Goal: Navigation & Orientation: Find specific page/section

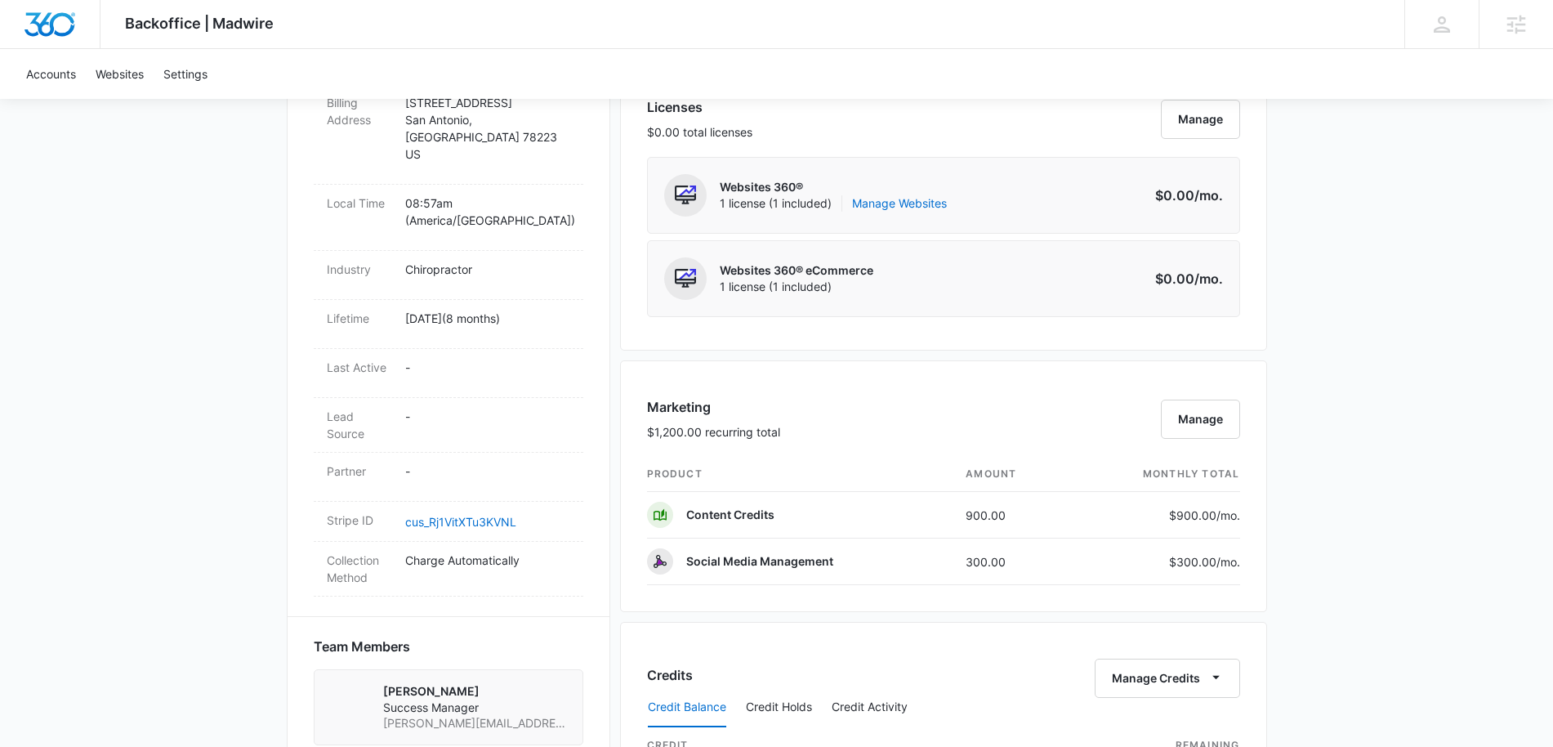
scroll to position [686, 0]
click at [916, 207] on link "Manage Websites" at bounding box center [899, 205] width 95 height 16
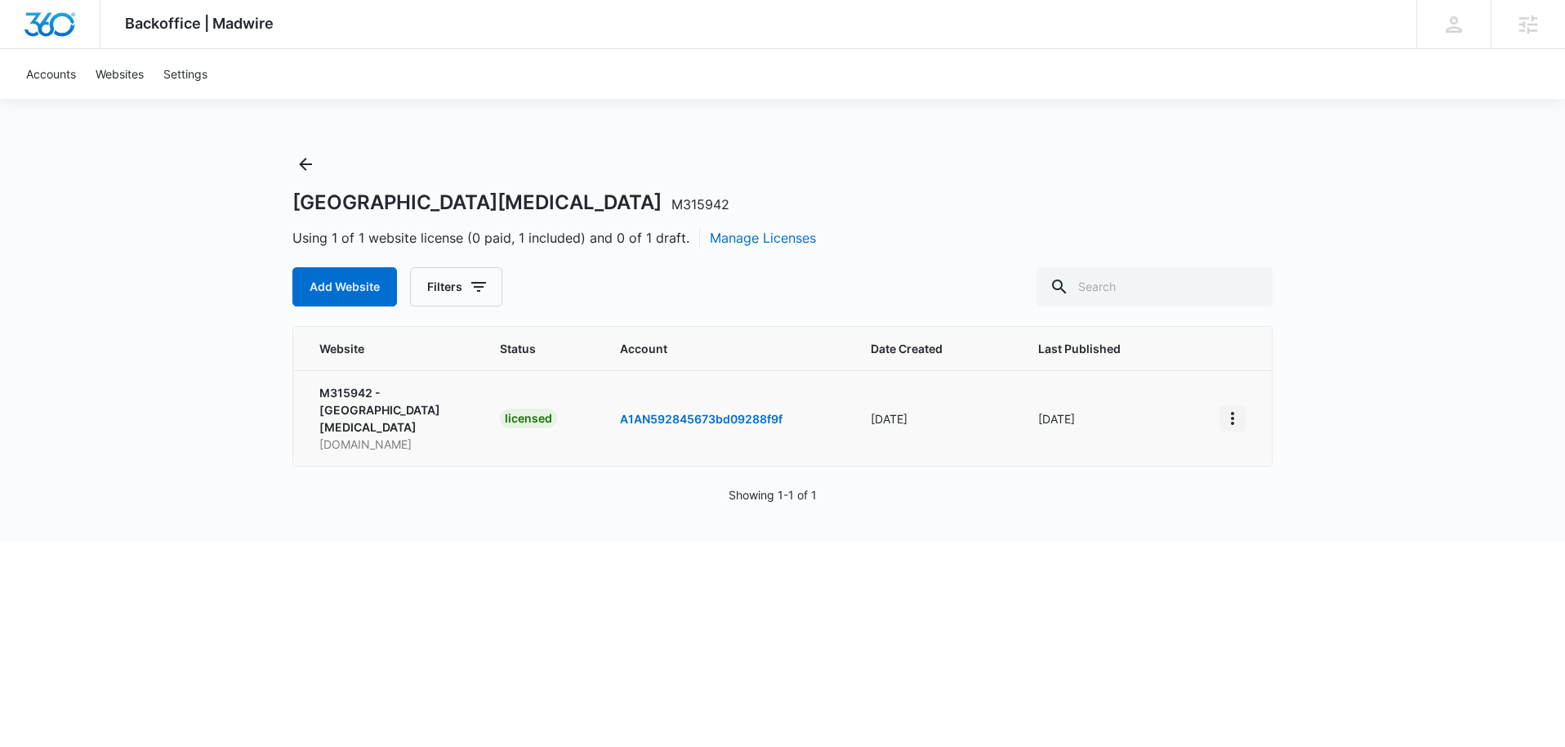
click at [1233, 417] on icon "View More" at bounding box center [1233, 418] width 20 height 20
click at [1280, 479] on link "Edit Website" at bounding box center [1273, 479] width 66 height 14
click at [297, 161] on icon "Back" at bounding box center [306, 164] width 20 height 20
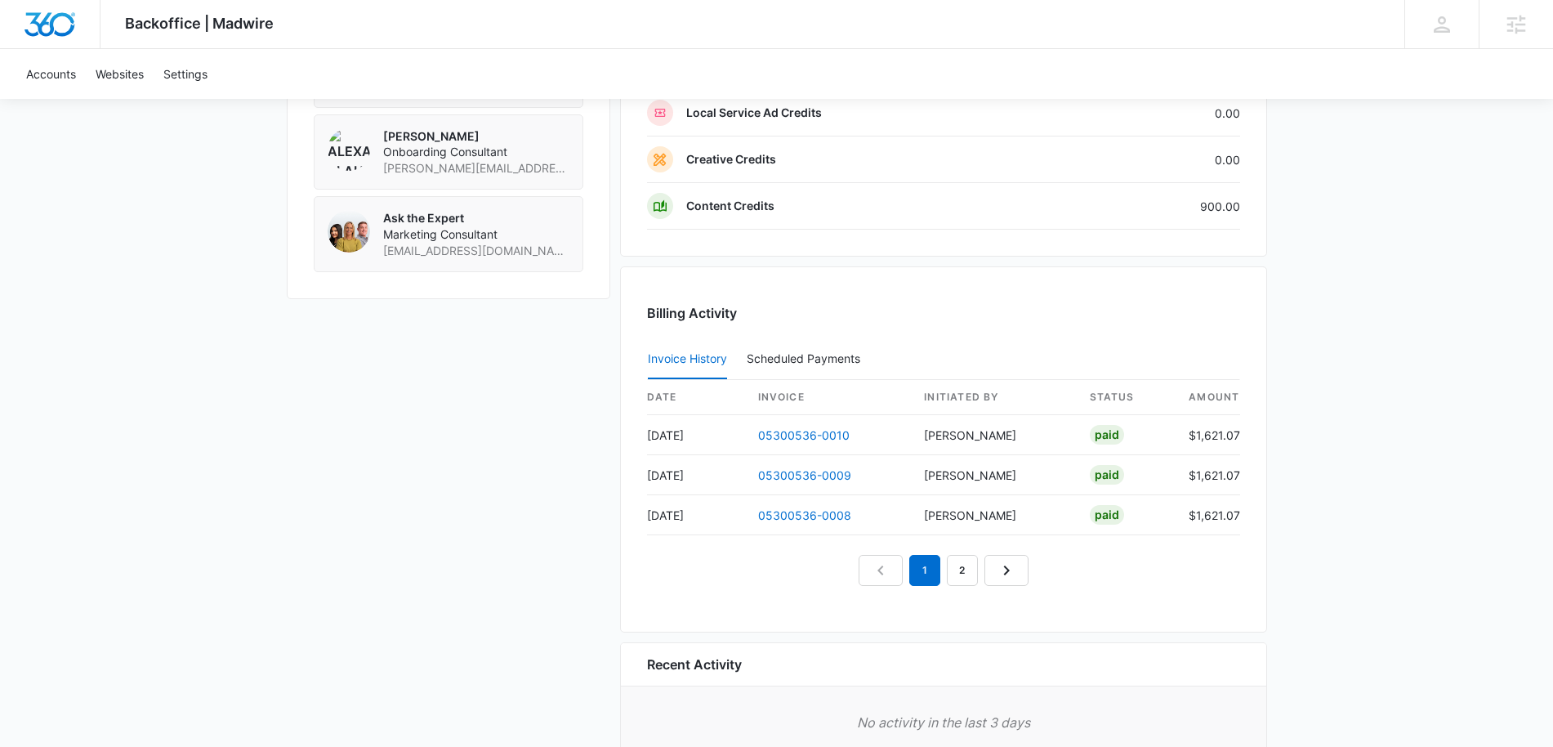
scroll to position [1438, 0]
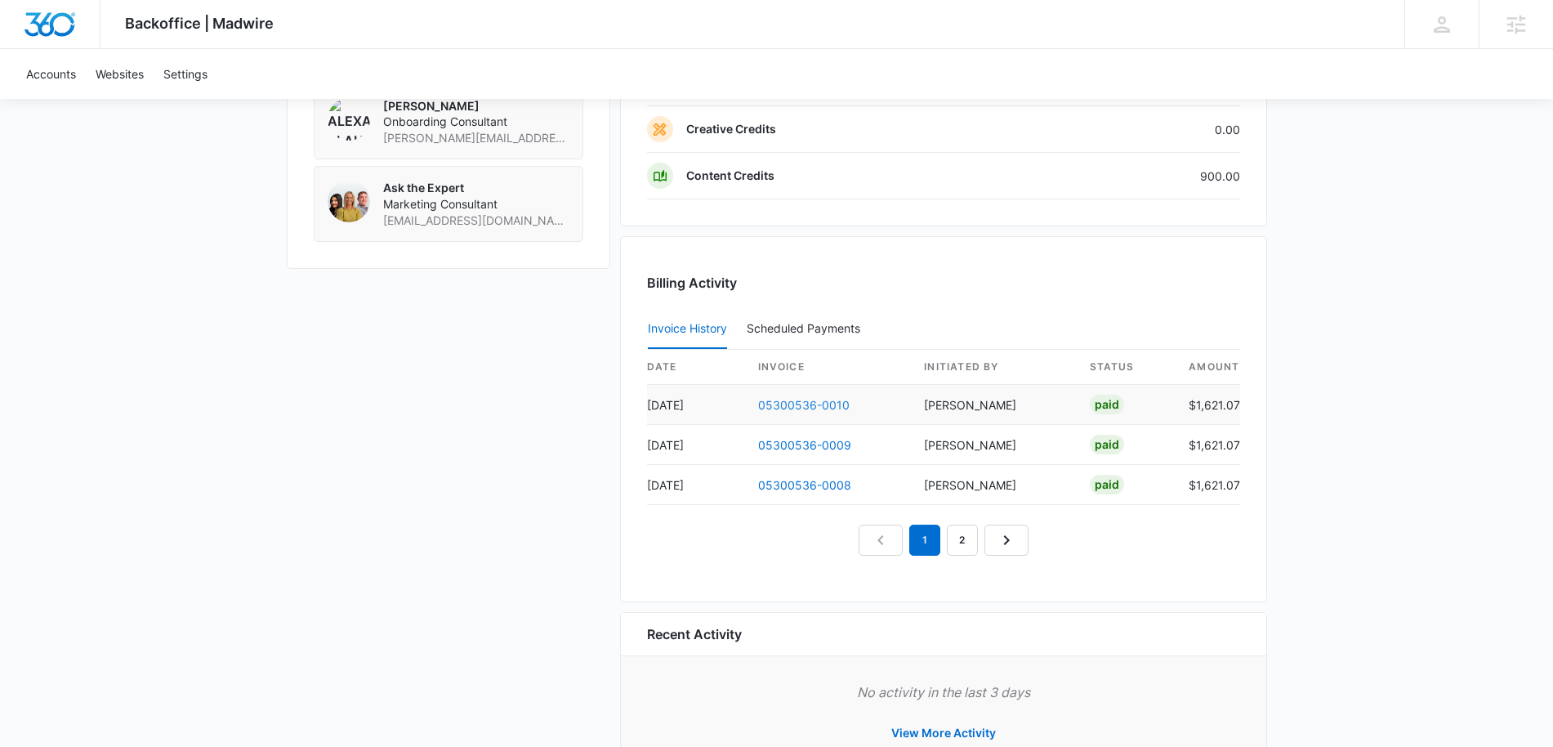
click at [809, 408] on link "05300536-0010" at bounding box center [803, 405] width 91 height 14
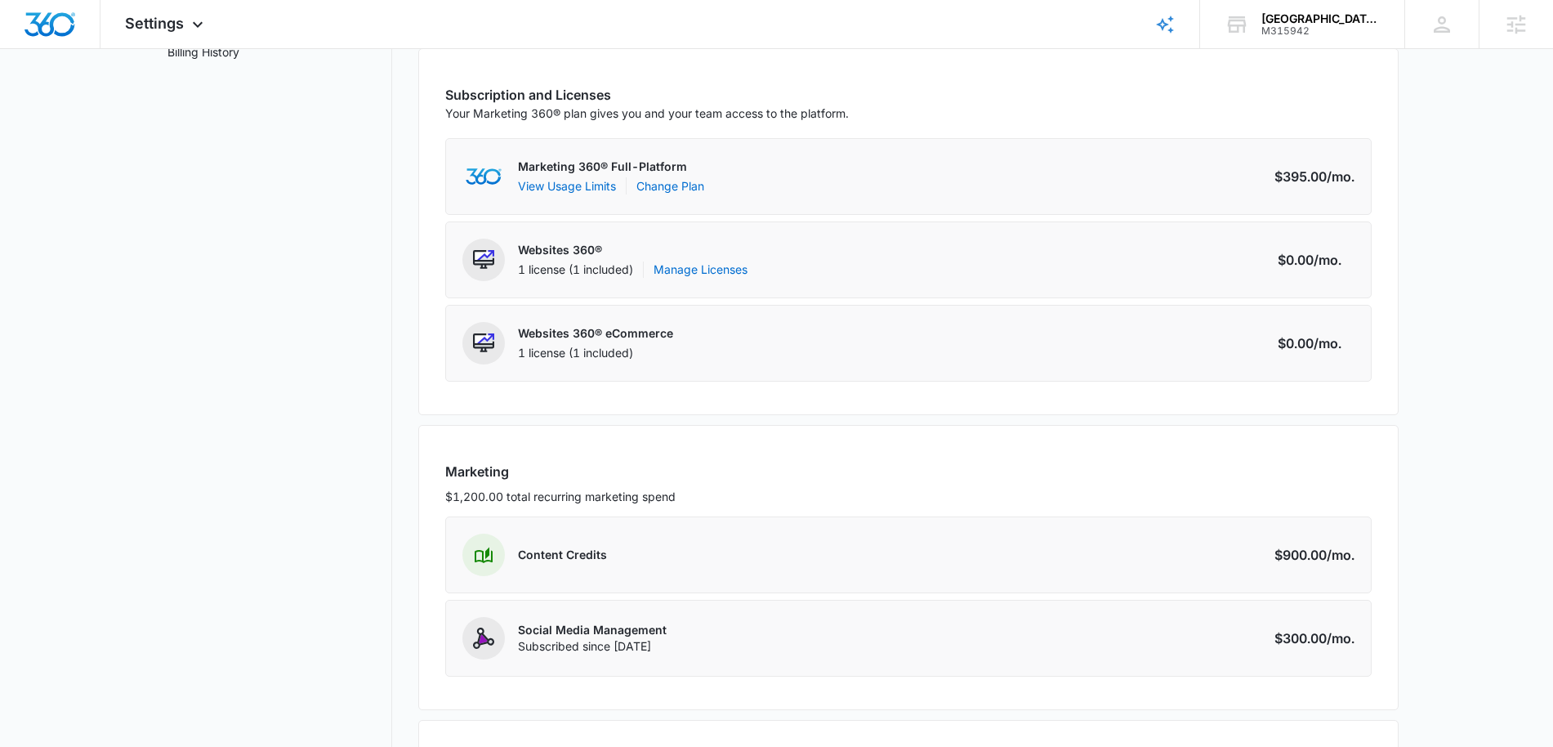
scroll to position [232, 0]
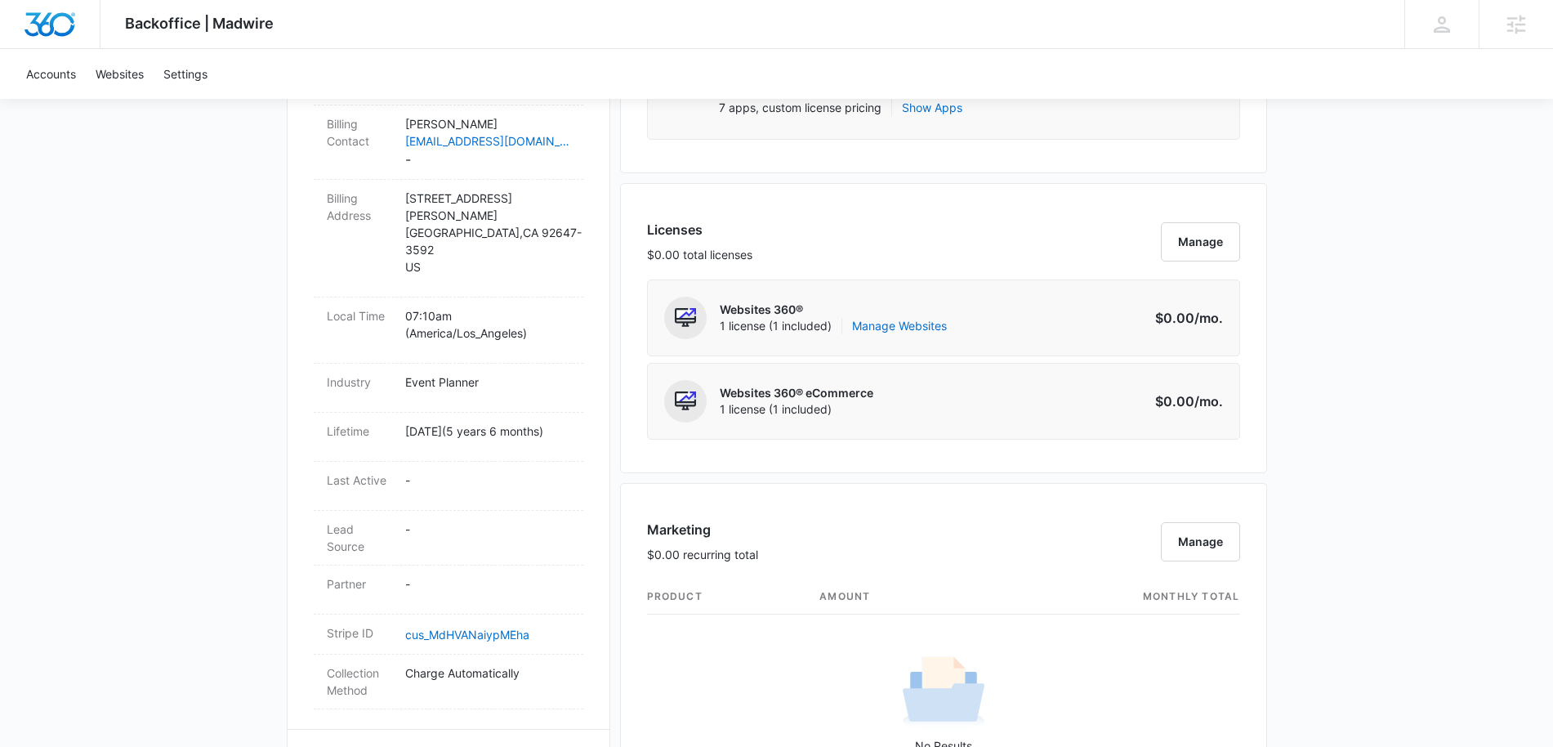
scroll to position [597, 0]
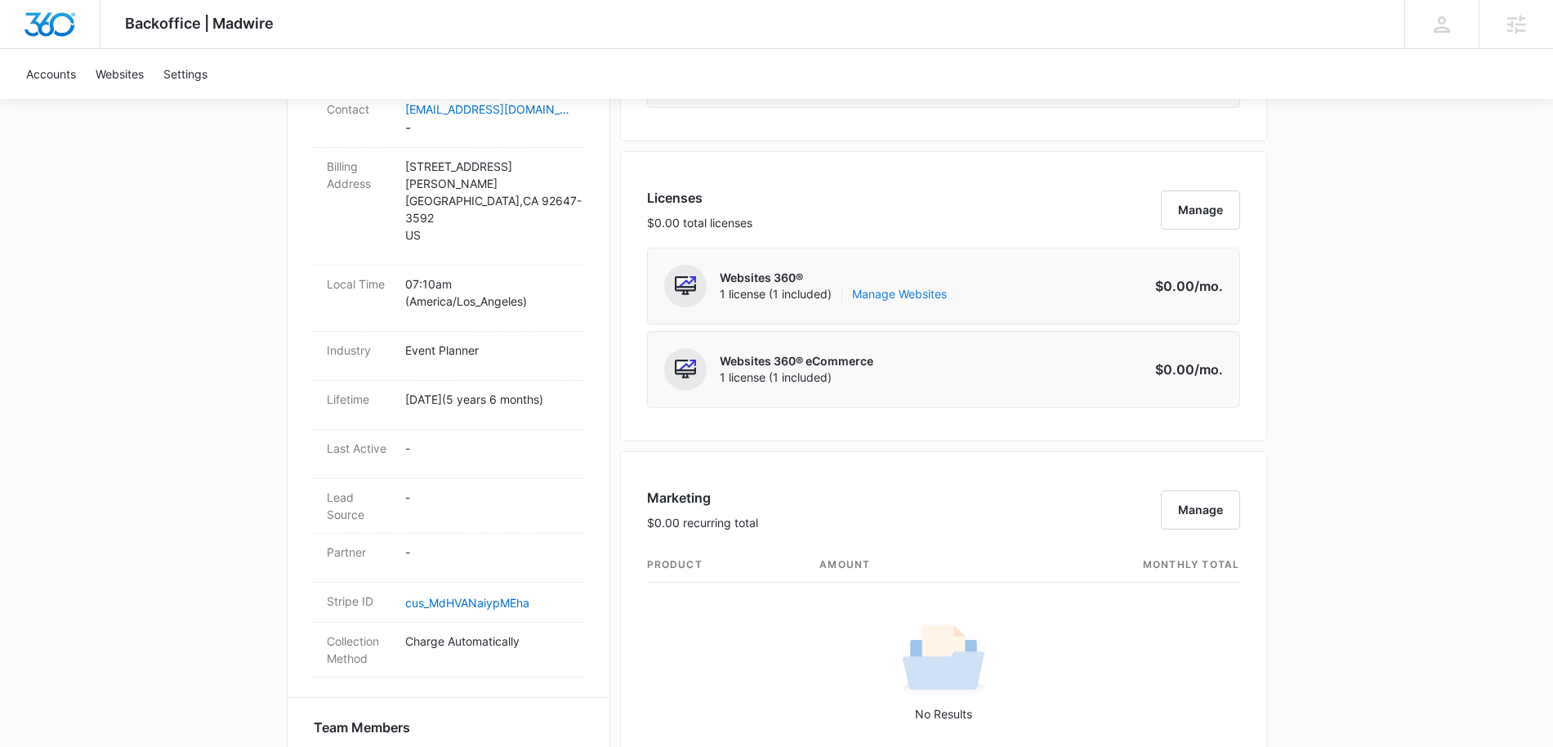
click at [916, 292] on link "Manage Websites" at bounding box center [899, 294] width 95 height 16
